Goal: Task Accomplishment & Management: Manage account settings

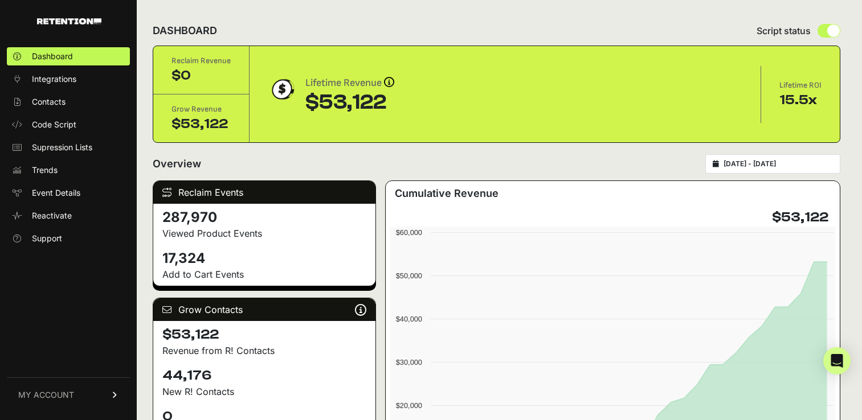
scroll to position [41, 0]
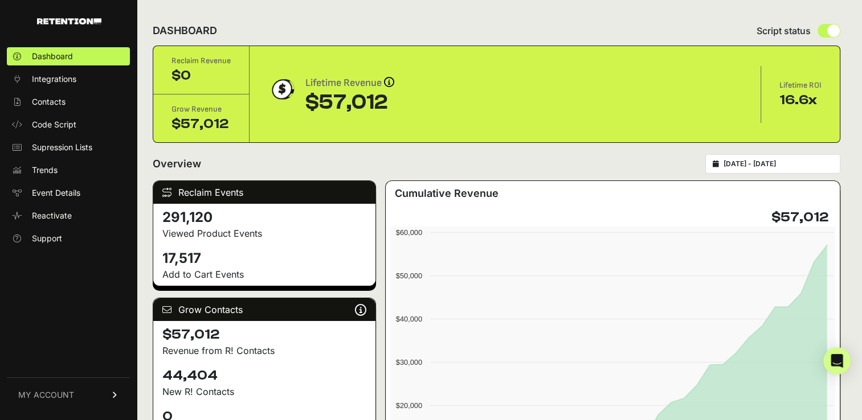
click at [57, 394] on span "MY ACCOUNT" at bounding box center [46, 395] width 56 height 11
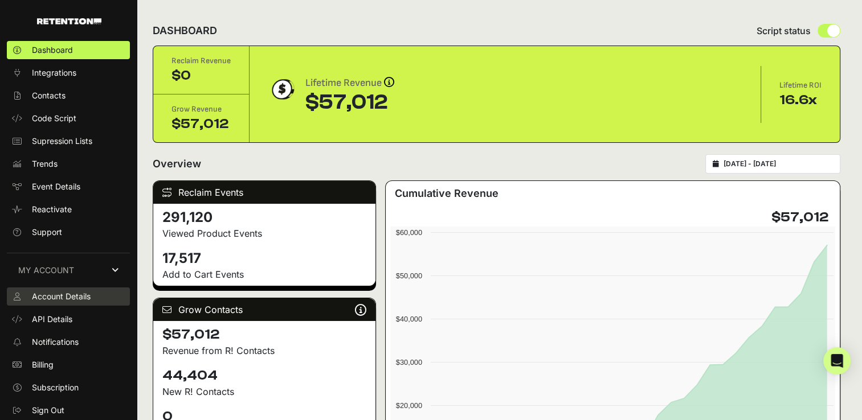
click at [53, 291] on span "Account Details" at bounding box center [61, 296] width 59 height 11
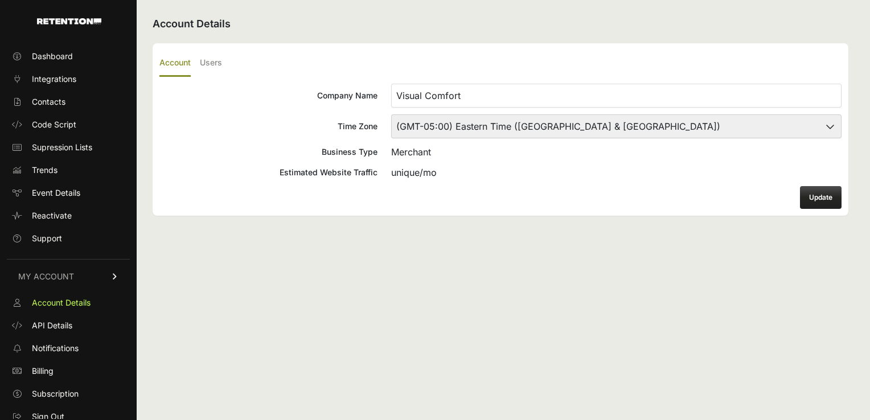
scroll to position [6, 0]
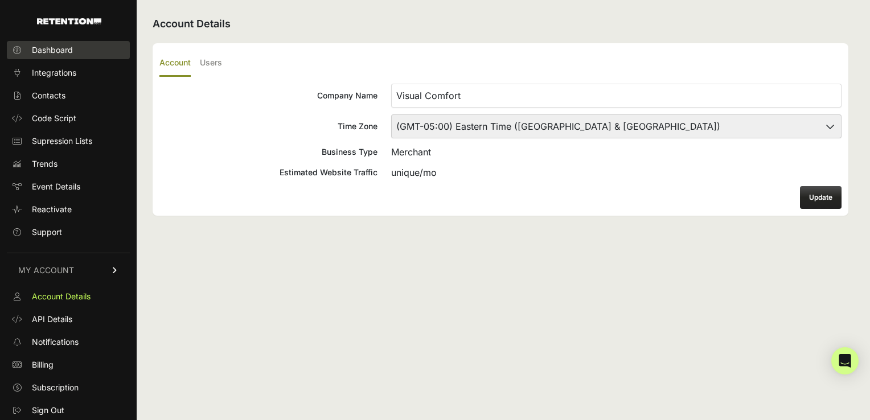
click at [59, 48] on span "Dashboard" at bounding box center [52, 49] width 41 height 11
